Goal: Task Accomplishment & Management: Manage account settings

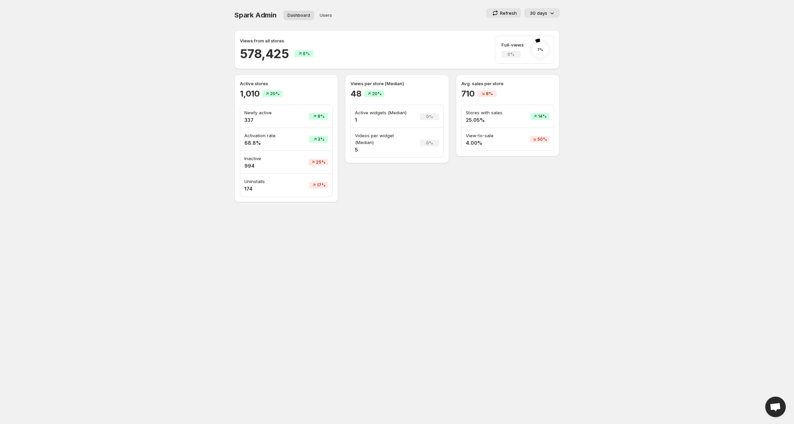
click at [544, 11] on p "30 days" at bounding box center [538, 13] width 17 height 7
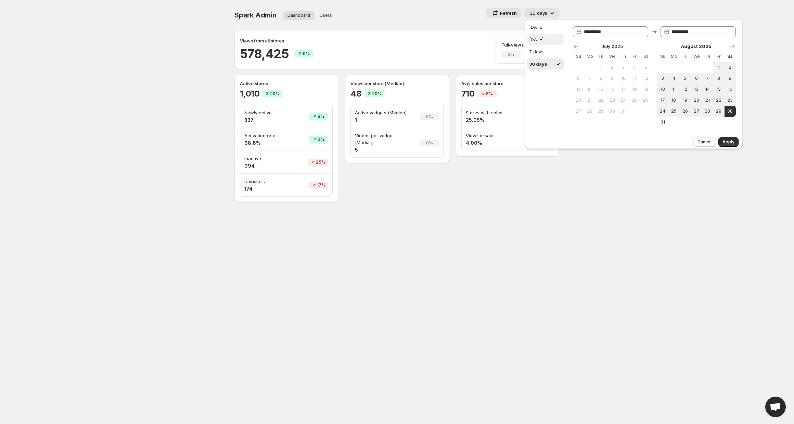
click at [539, 37] on div "[DATE]" at bounding box center [536, 39] width 14 height 7
type input "**********"
click at [731, 144] on span "Apply" at bounding box center [729, 141] width 12 height 5
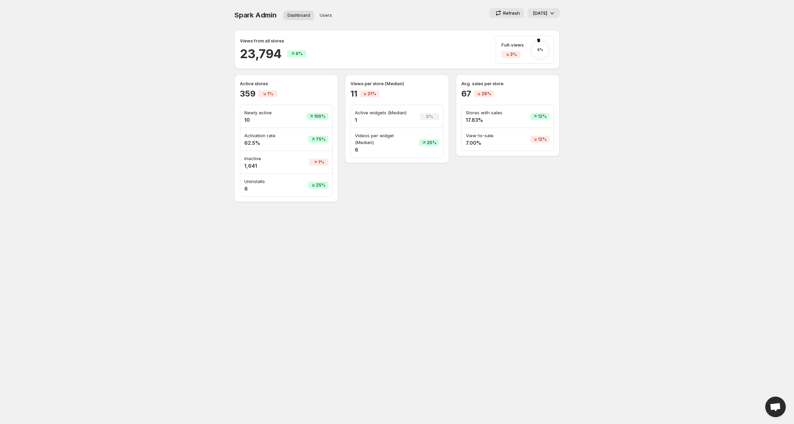
click at [542, 11] on p "[DATE]" at bounding box center [540, 13] width 14 height 7
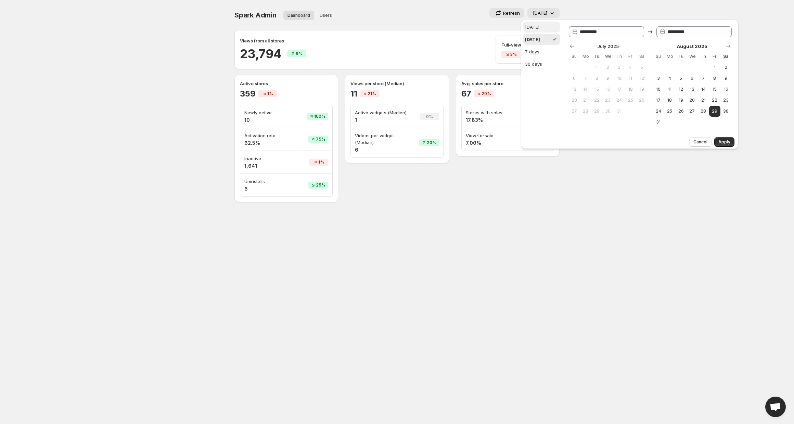
click at [533, 30] on div "[DATE]" at bounding box center [532, 27] width 14 height 7
type input "**********"
click at [730, 141] on span "Apply" at bounding box center [725, 141] width 12 height 5
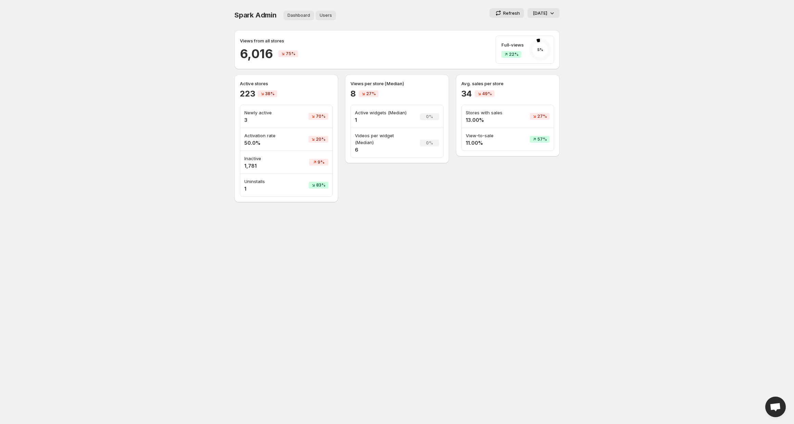
click at [320, 17] on span "Users" at bounding box center [326, 15] width 12 height 5
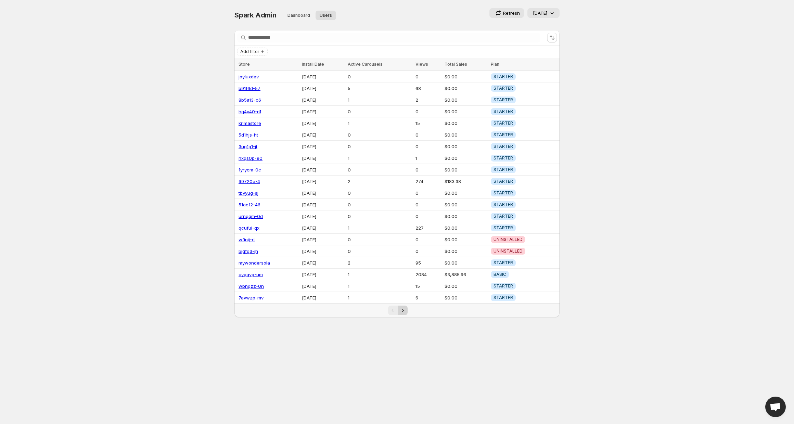
click at [402, 310] on icon "Next" at bounding box center [403, 310] width 7 height 7
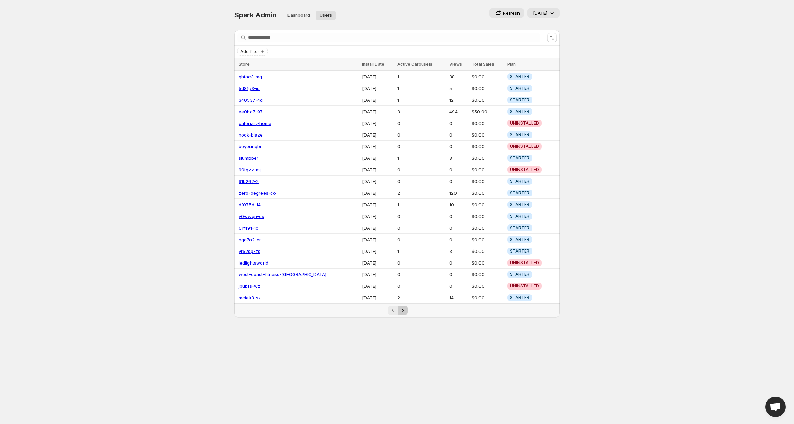
click at [406, 306] on button "Next" at bounding box center [403, 311] width 10 height 10
